Goal: Information Seeking & Learning: Learn about a topic

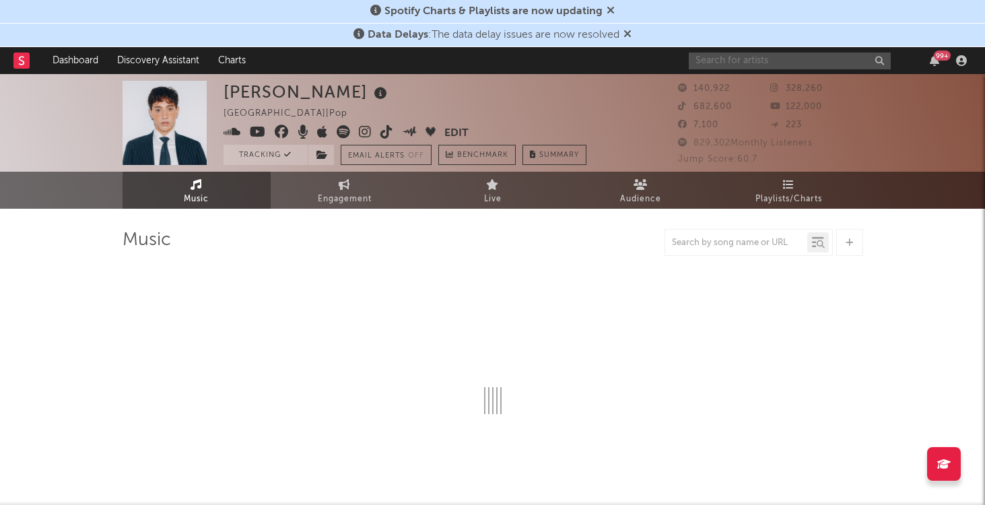
click at [823, 55] on input "text" at bounding box center [790, 60] width 202 height 17
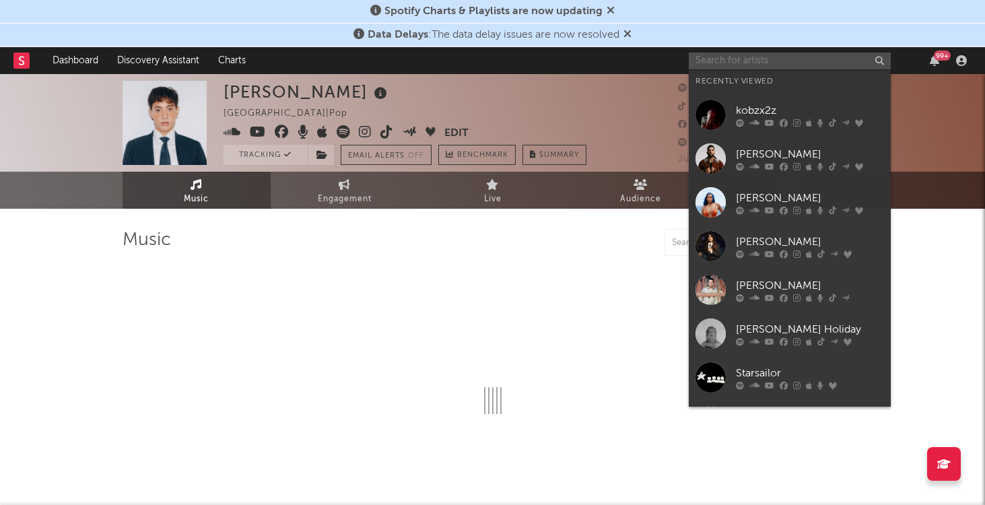
select select "6m"
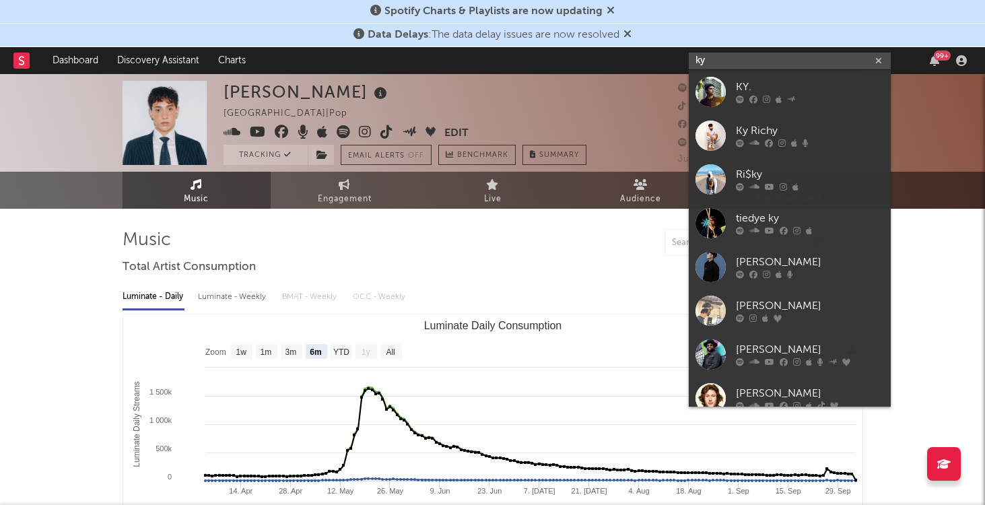
type input "k"
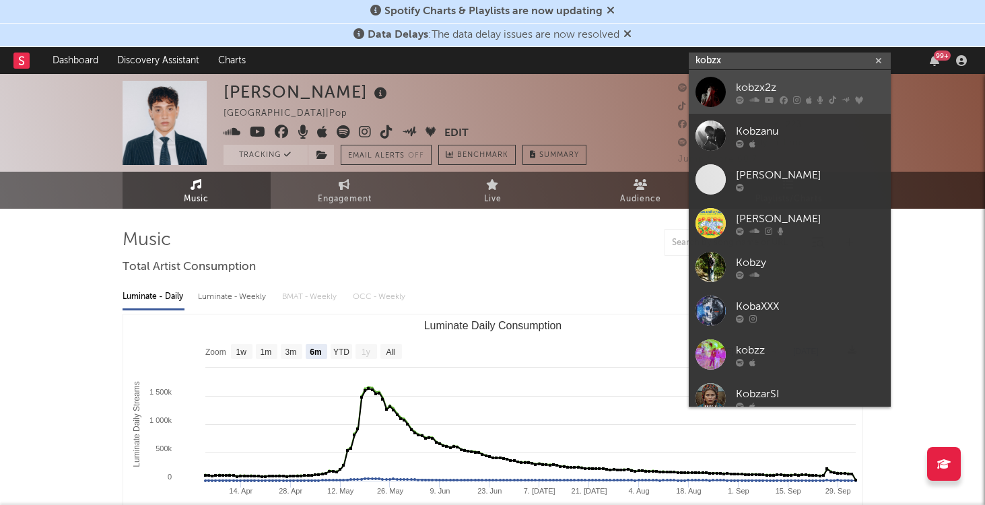
type input "kobzx"
click at [813, 87] on div "kobzx2z" at bounding box center [810, 87] width 148 height 16
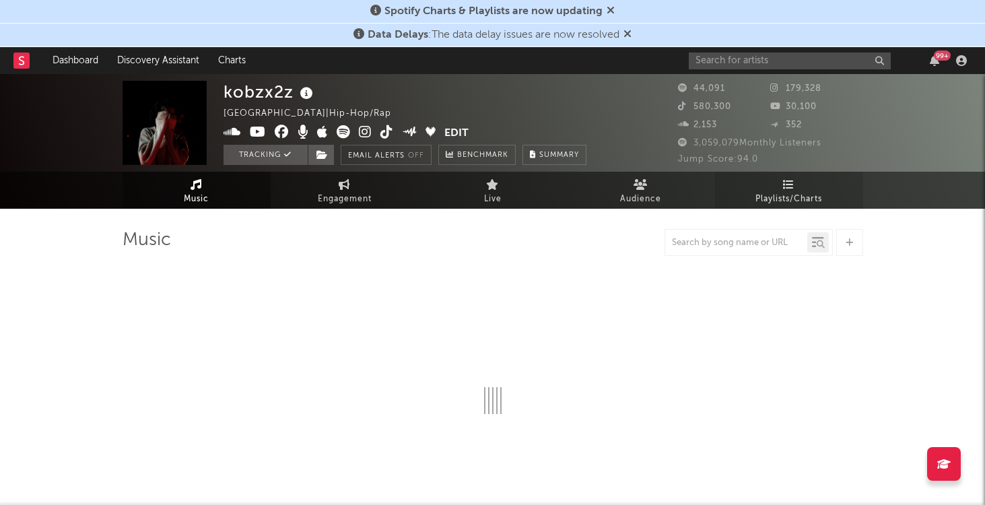
select select "6m"
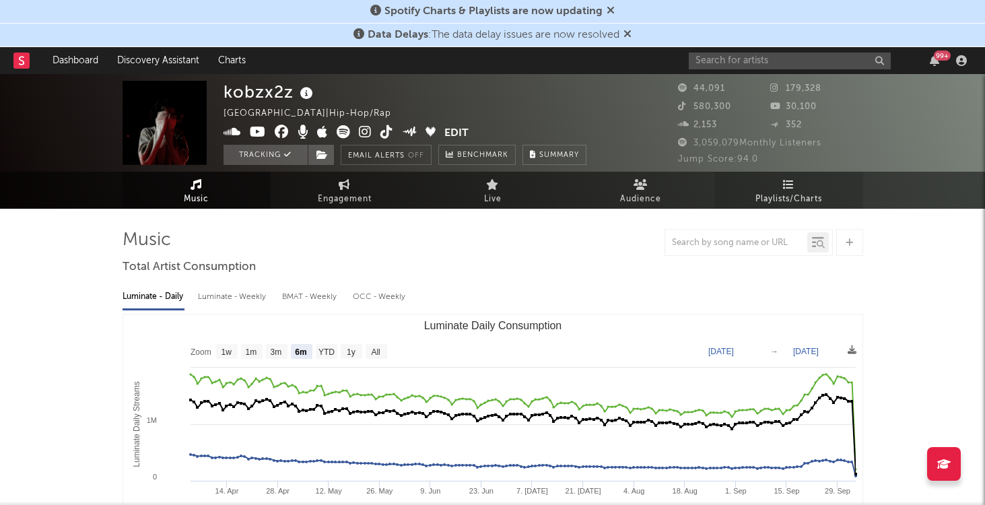
click at [751, 181] on link "Playlists/Charts" at bounding box center [789, 190] width 148 height 37
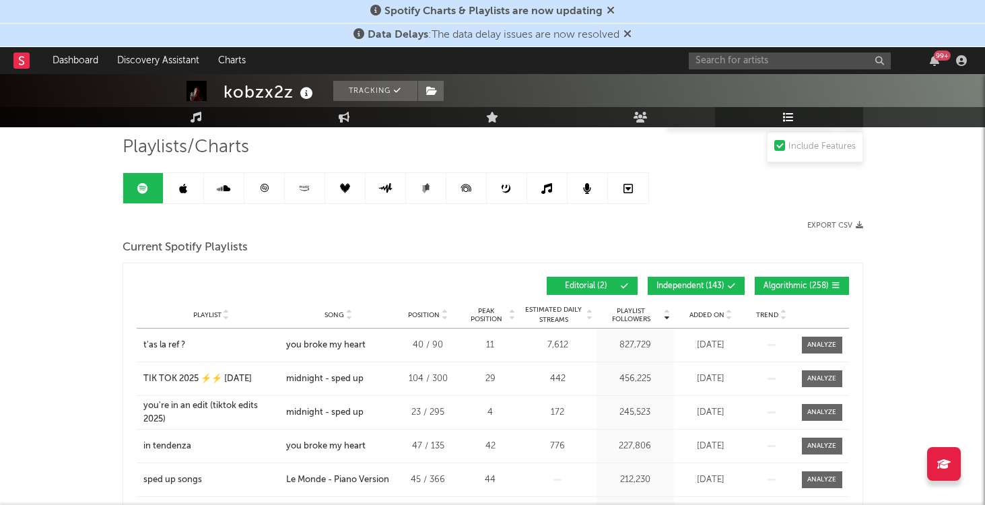
scroll to position [92, 0]
click at [676, 291] on button "Independent ( 143 )" at bounding box center [695, 286] width 97 height 18
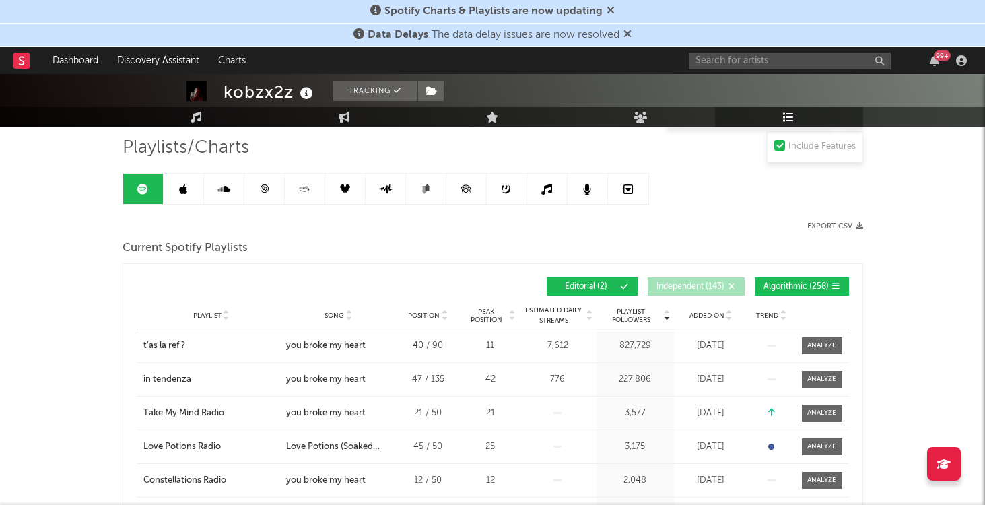
scroll to position [141, 0]
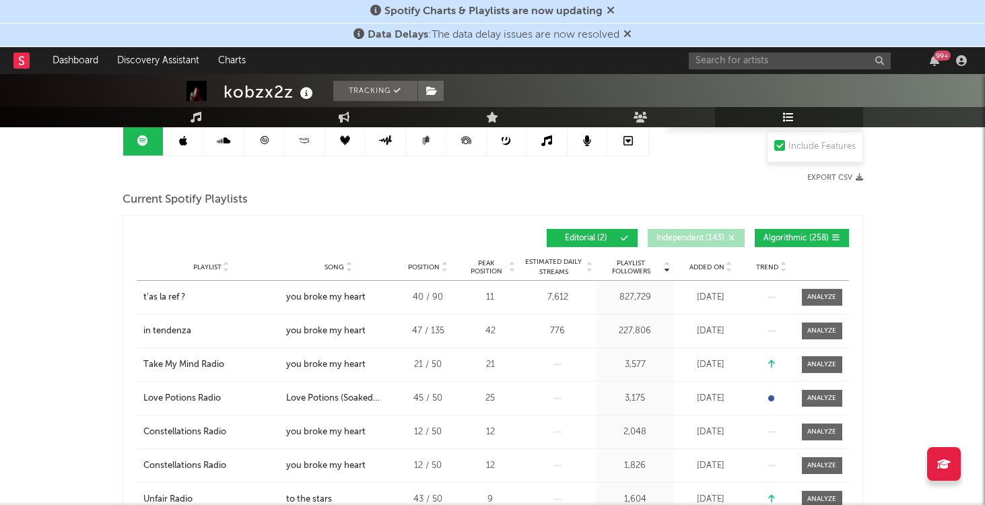
click at [699, 264] on span "Added On" at bounding box center [706, 267] width 35 height 8
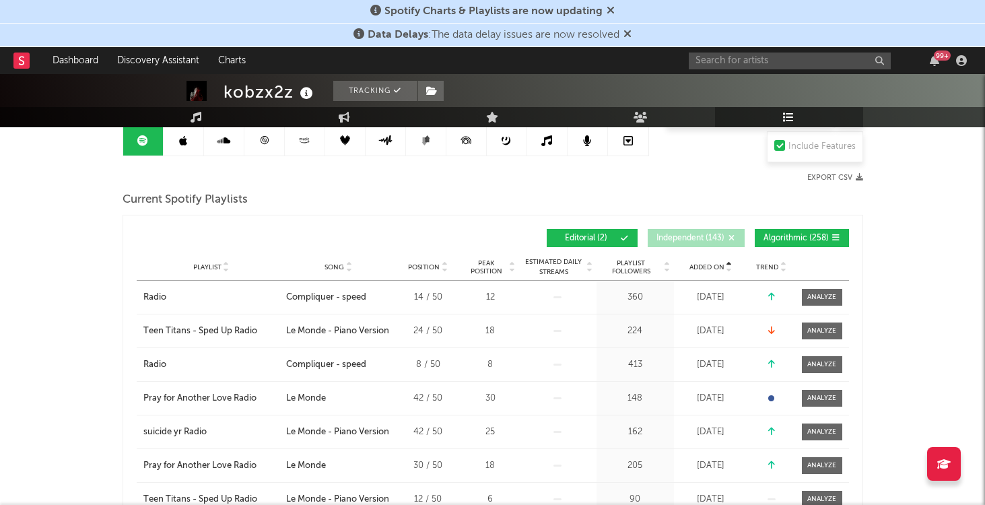
click at [699, 264] on span "Added On" at bounding box center [706, 267] width 35 height 8
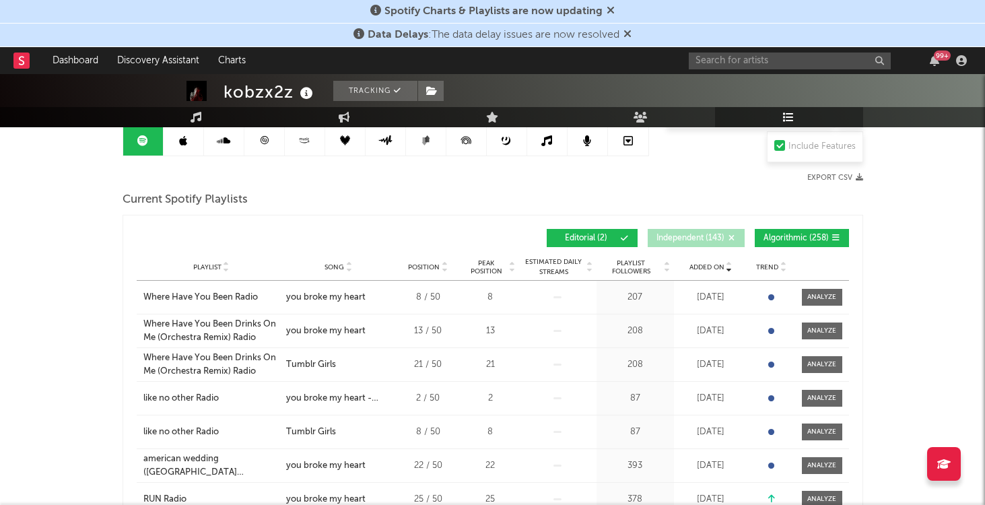
click at [699, 264] on span "Added On" at bounding box center [706, 267] width 35 height 8
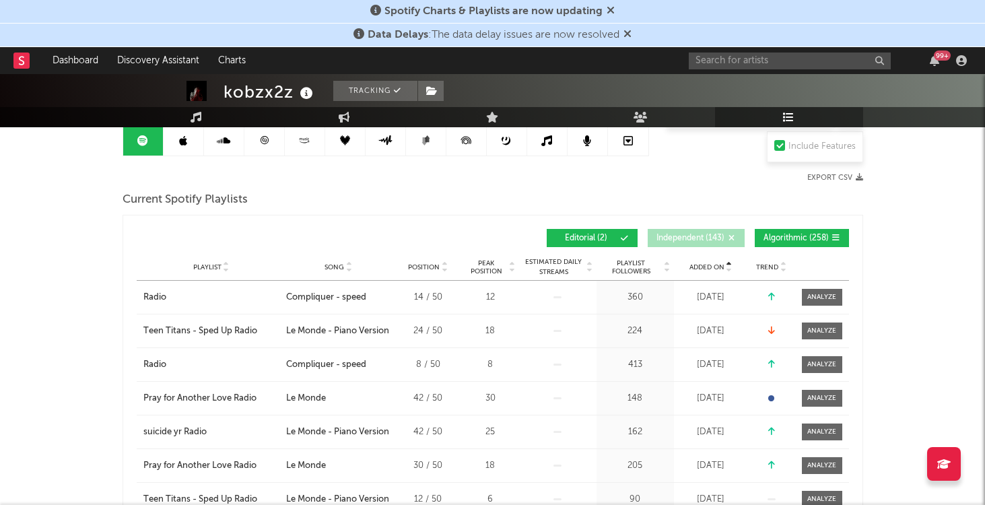
click at [699, 264] on span "Added On" at bounding box center [706, 267] width 35 height 8
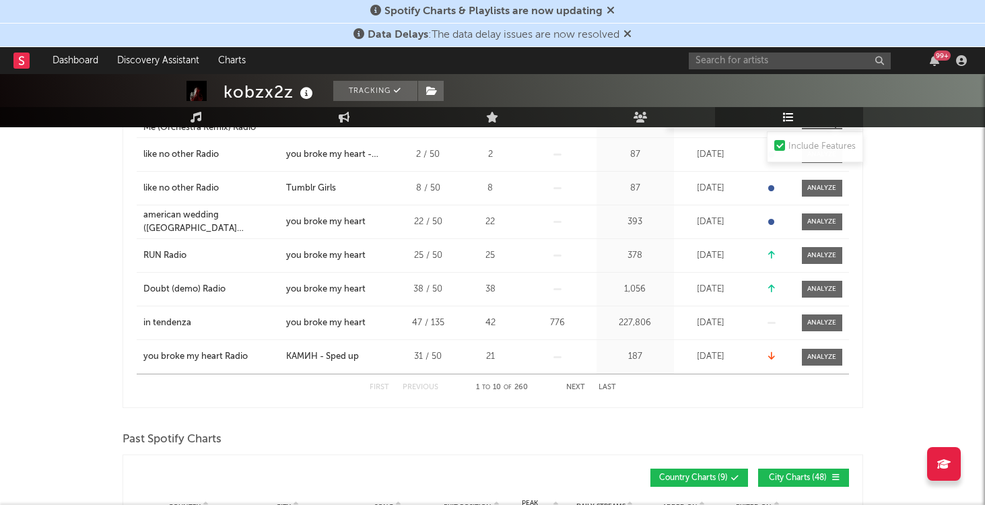
scroll to position [0, 0]
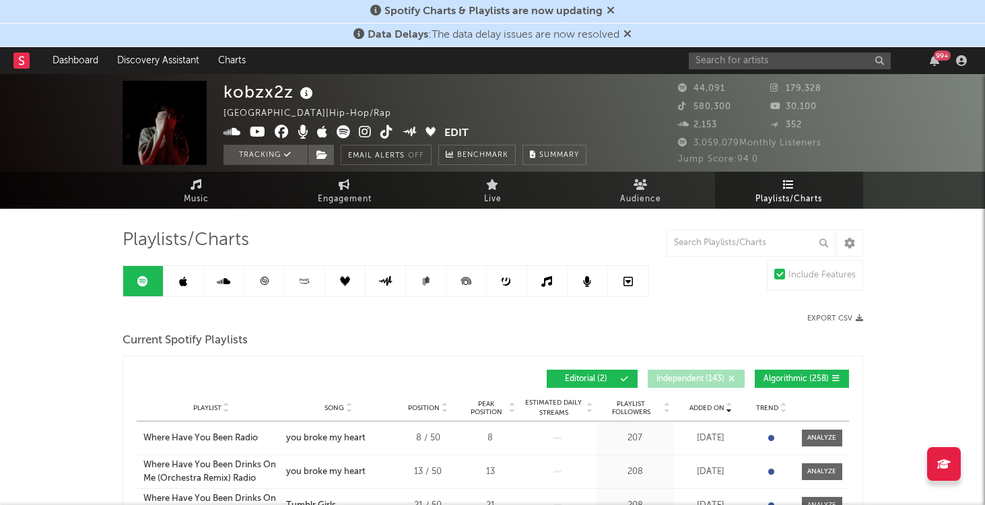
click at [184, 286] on icon at bounding box center [183, 281] width 8 height 11
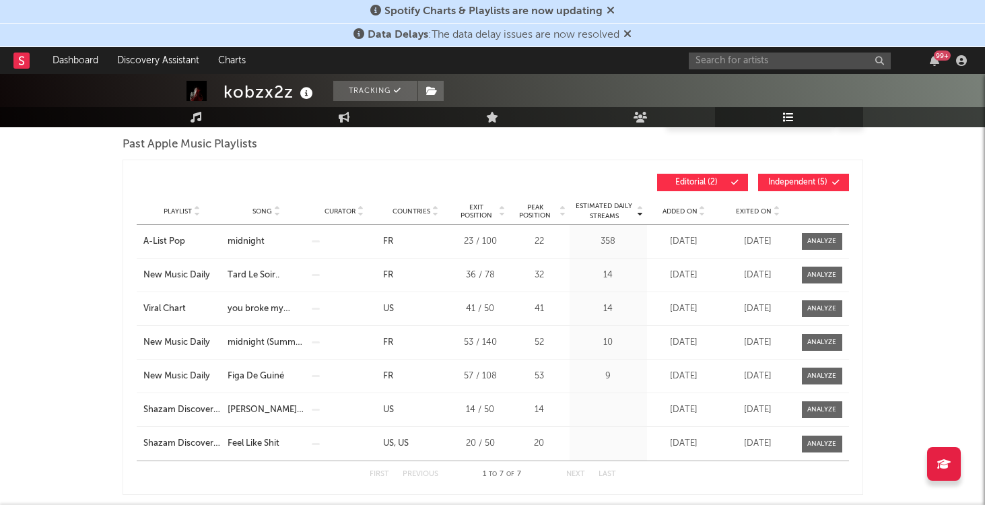
scroll to position [197, 0]
click at [789, 182] on span "Independent ( 5 )" at bounding box center [798, 182] width 62 height 8
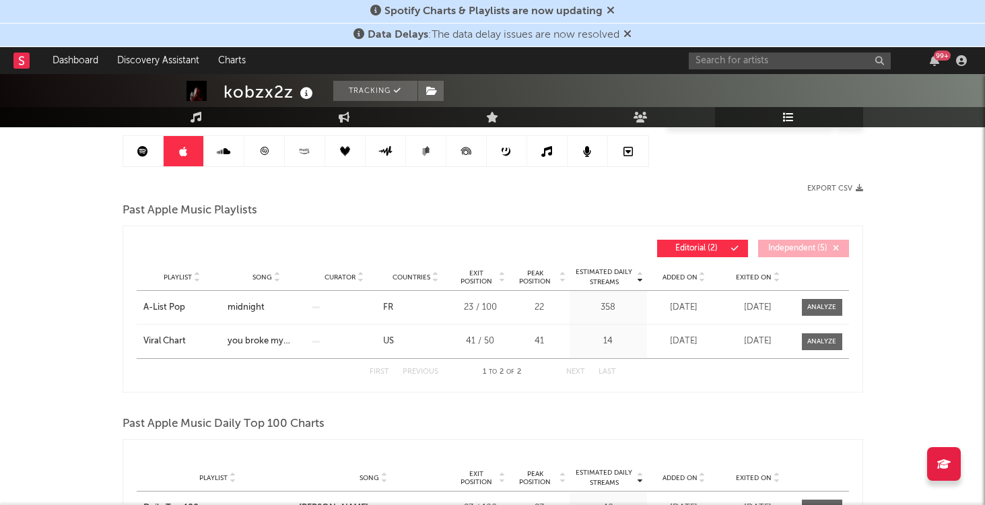
scroll to position [122, 0]
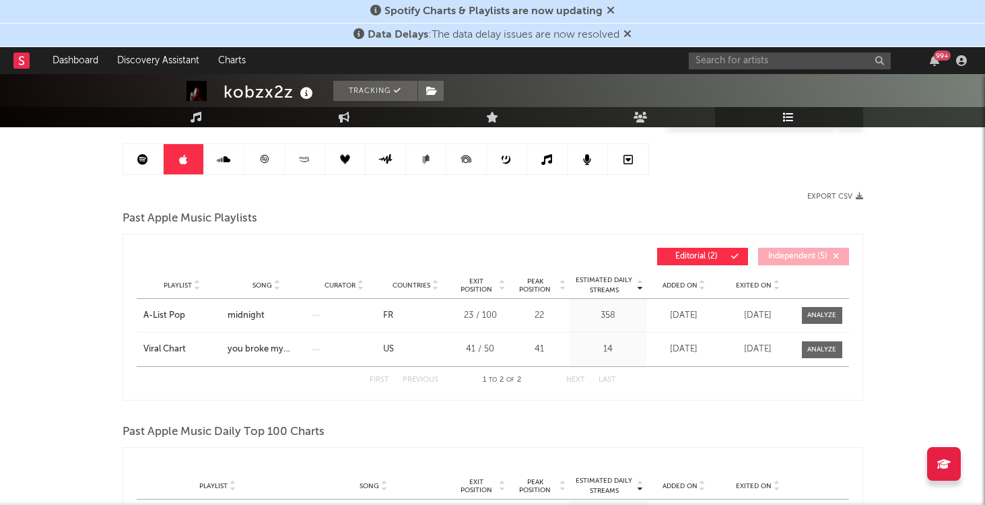
click at [674, 287] on span "Added On" at bounding box center [679, 285] width 35 height 8
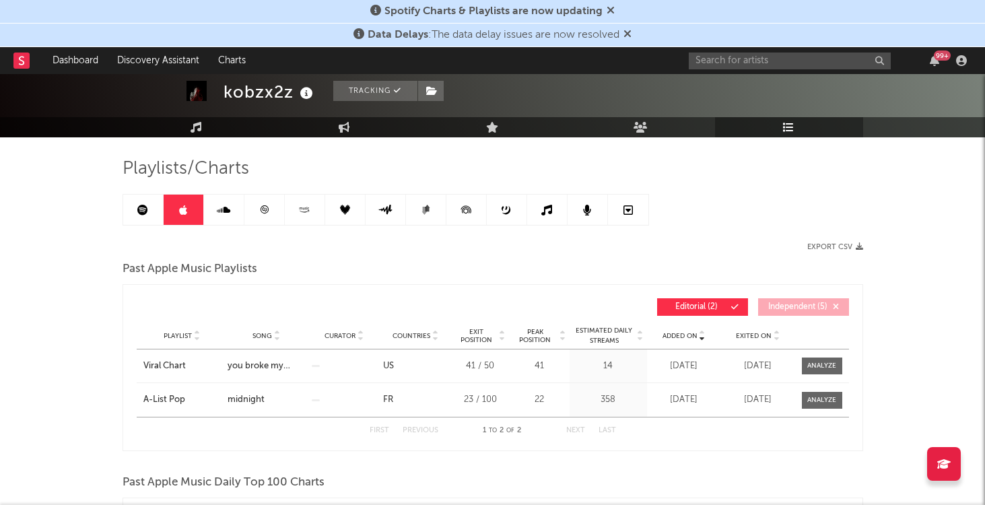
scroll to position [66, 0]
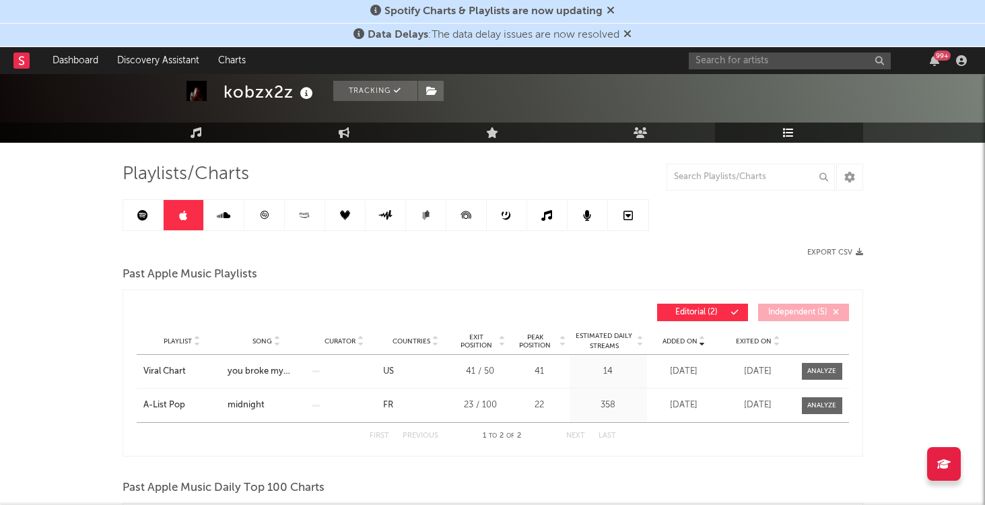
click at [263, 227] on link at bounding box center [264, 215] width 40 height 30
